Goal: Information Seeking & Learning: Learn about a topic

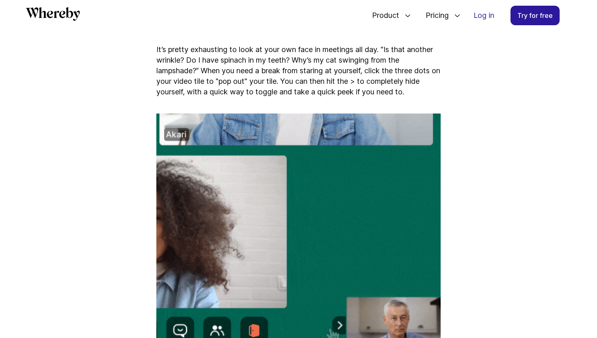
scroll to position [941, 0]
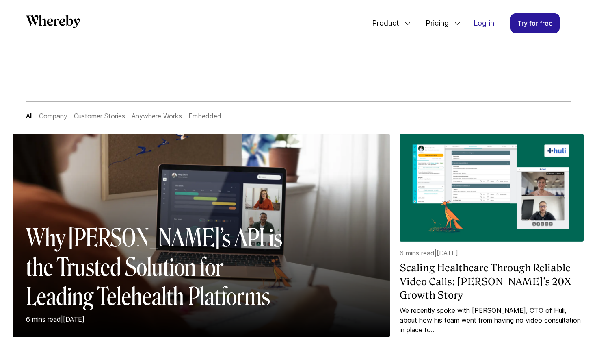
scroll to position [9, 0]
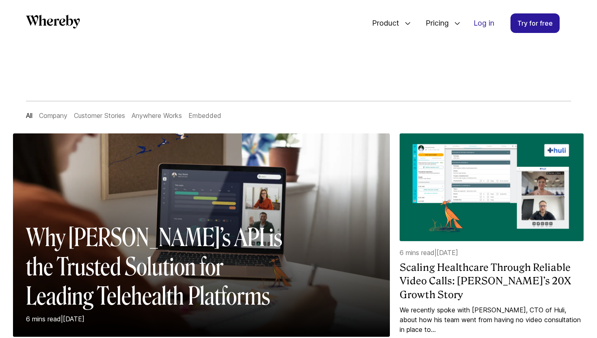
click at [56, 113] on link "Company" at bounding box center [53, 115] width 28 height 8
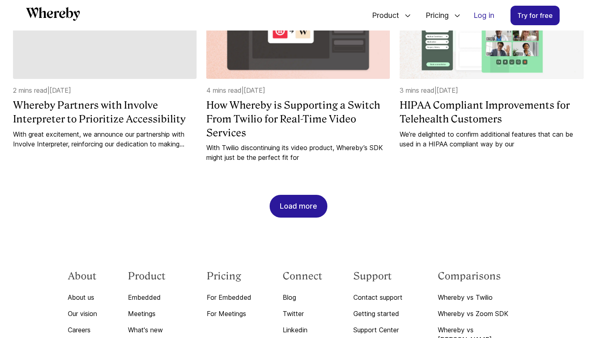
scroll to position [821, 0]
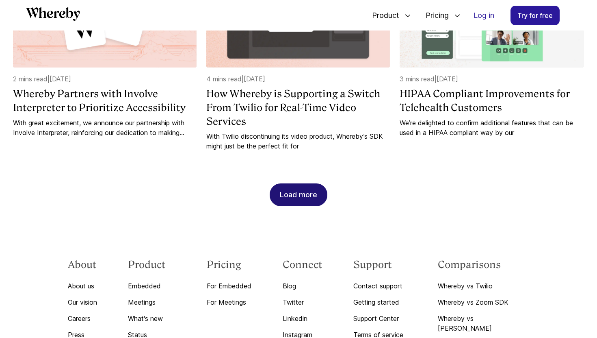
click at [295, 184] on div "Load more" at bounding box center [298, 195] width 37 height 22
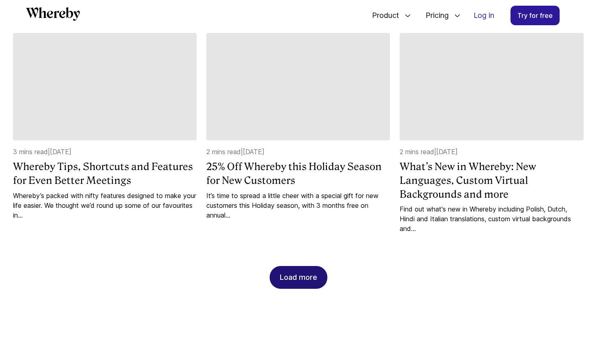
scroll to position [1159, 0]
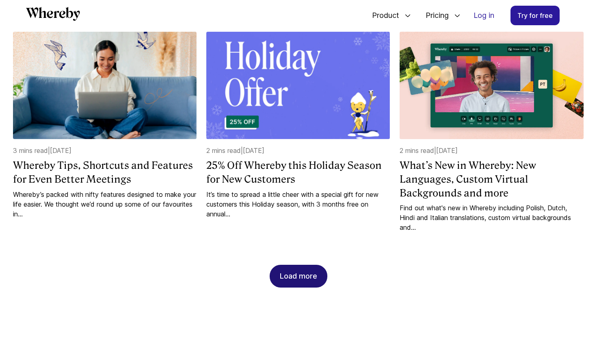
click at [302, 265] on div "Load more" at bounding box center [298, 276] width 37 height 22
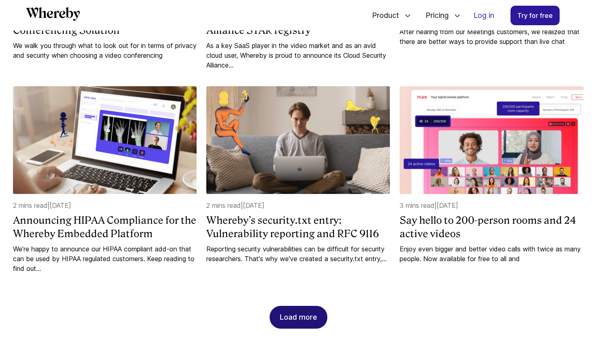
scroll to position [1525, 0]
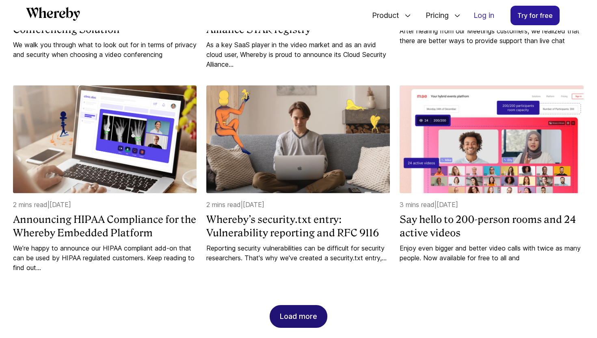
click at [300, 308] on div "Load more" at bounding box center [298, 316] width 37 height 22
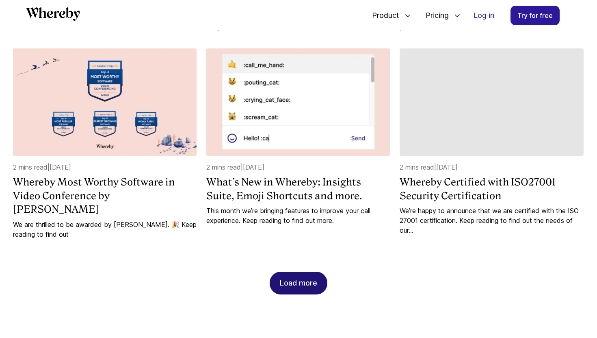
scroll to position [1969, 0]
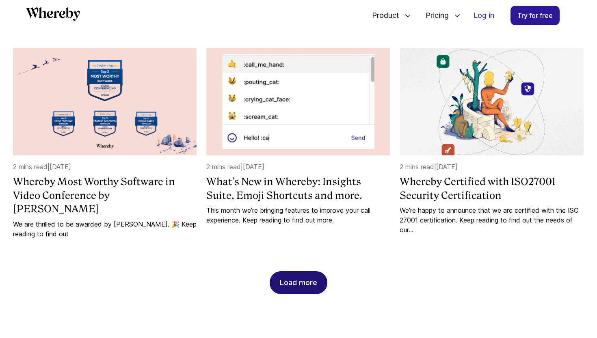
click at [298, 272] on div "Load more" at bounding box center [298, 283] width 37 height 22
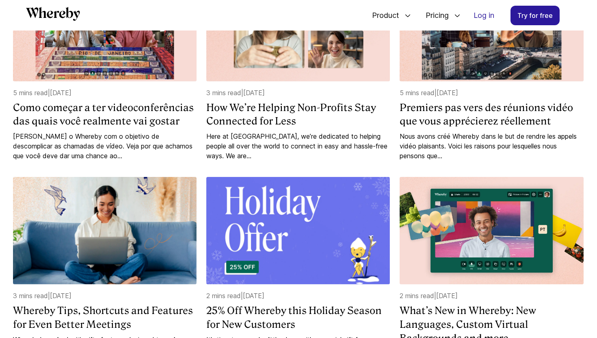
scroll to position [602, 0]
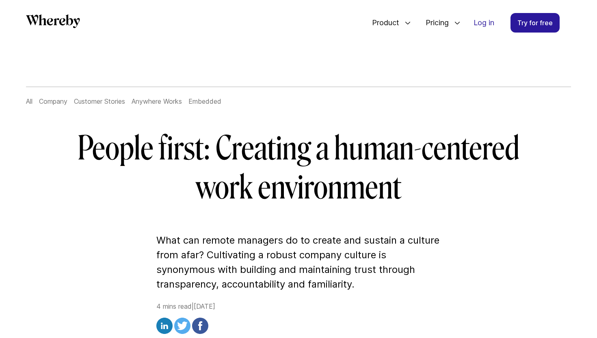
scroll to position [21, 0]
